Goal: Navigation & Orientation: Understand site structure

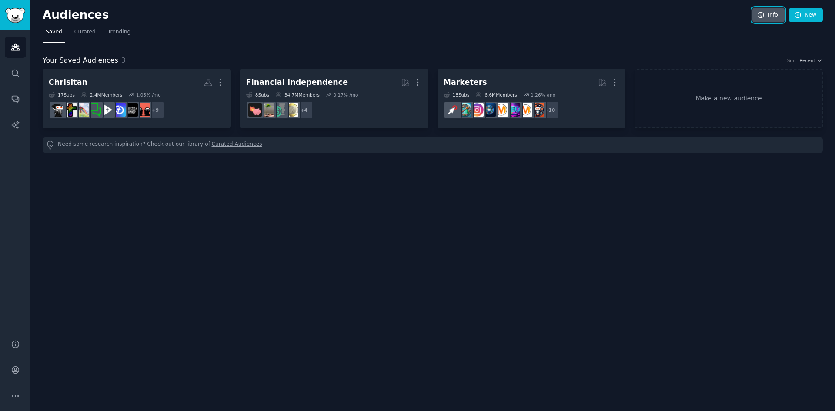
click at [773, 9] on link "Info" at bounding box center [769, 15] width 32 height 15
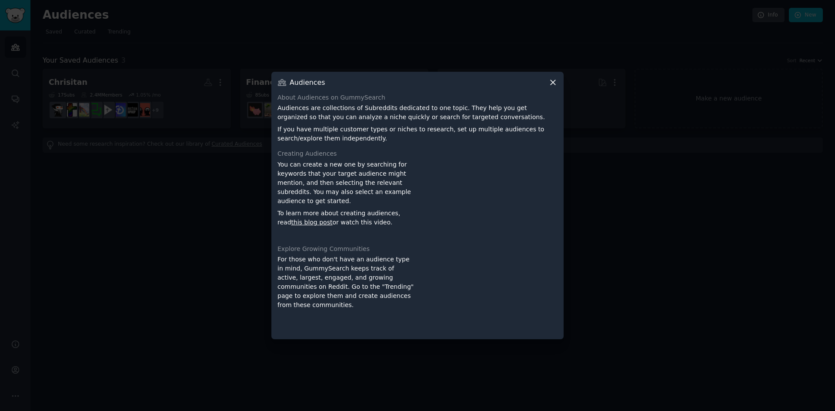
click at [556, 82] on icon at bounding box center [552, 82] width 9 height 9
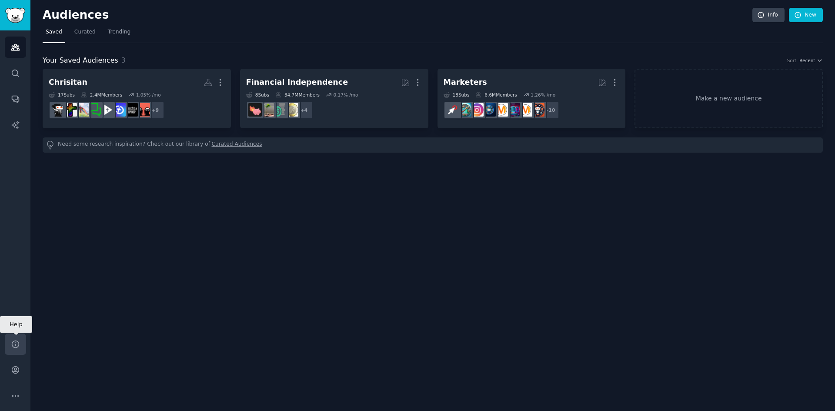
click at [17, 337] on link "Help" at bounding box center [15, 344] width 21 height 21
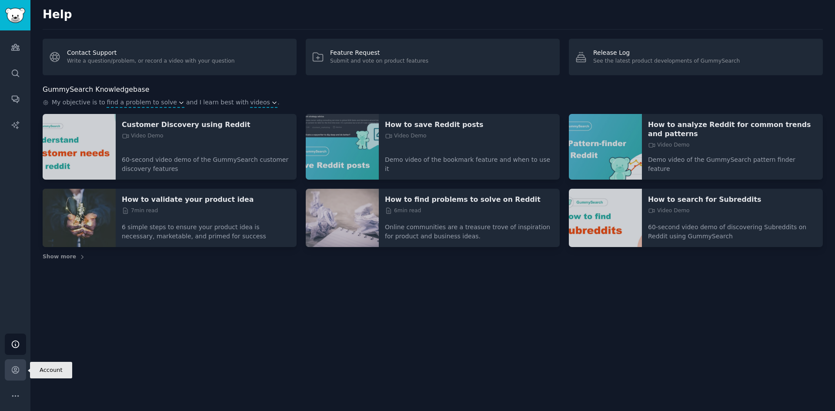
click at [23, 370] on link "Account" at bounding box center [15, 369] width 21 height 21
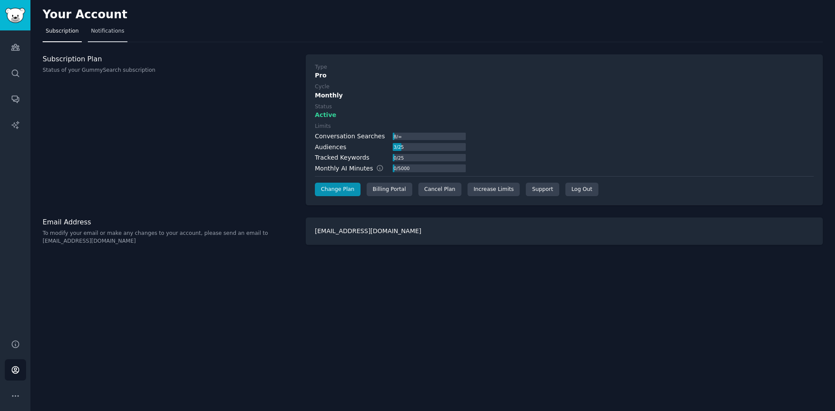
click at [118, 37] on link "Notifications" at bounding box center [108, 33] width 40 height 18
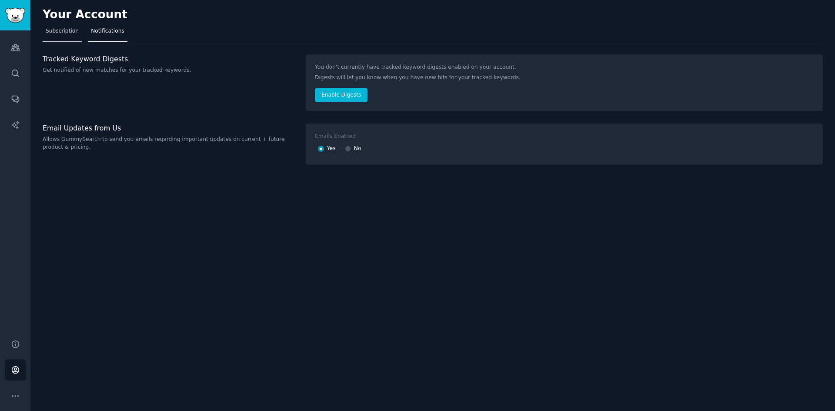
click at [76, 32] on span "Subscription" at bounding box center [62, 31] width 33 height 8
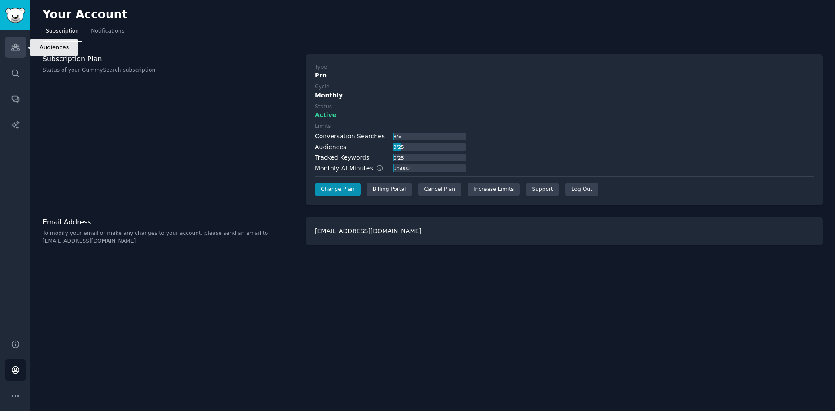
click at [19, 47] on icon "Sidebar" at bounding box center [15, 47] width 9 height 9
